Goal: Task Accomplishment & Management: Complete application form

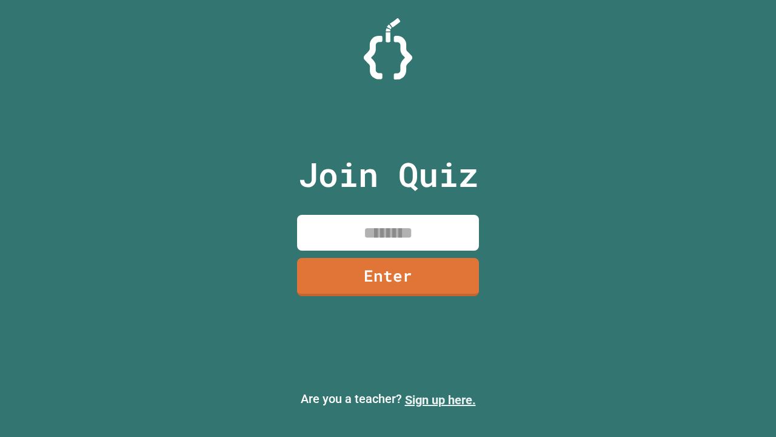
click at [440, 400] on link "Sign up here." at bounding box center [440, 399] width 71 height 15
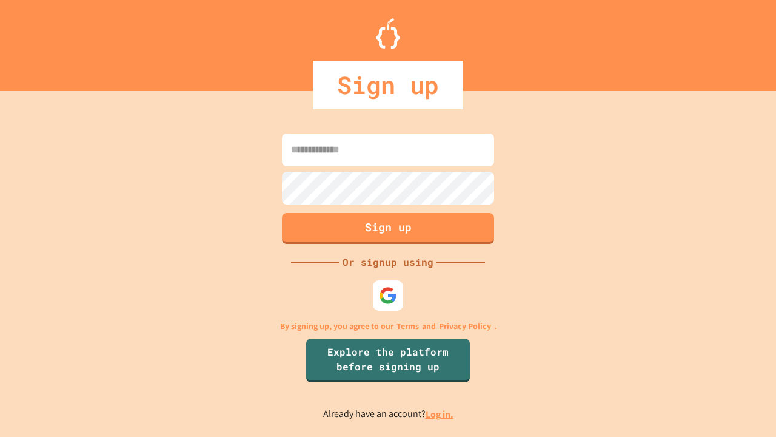
click at [440, 414] on link "Log in." at bounding box center [440, 414] width 28 height 13
